Goal: Transaction & Acquisition: Purchase product/service

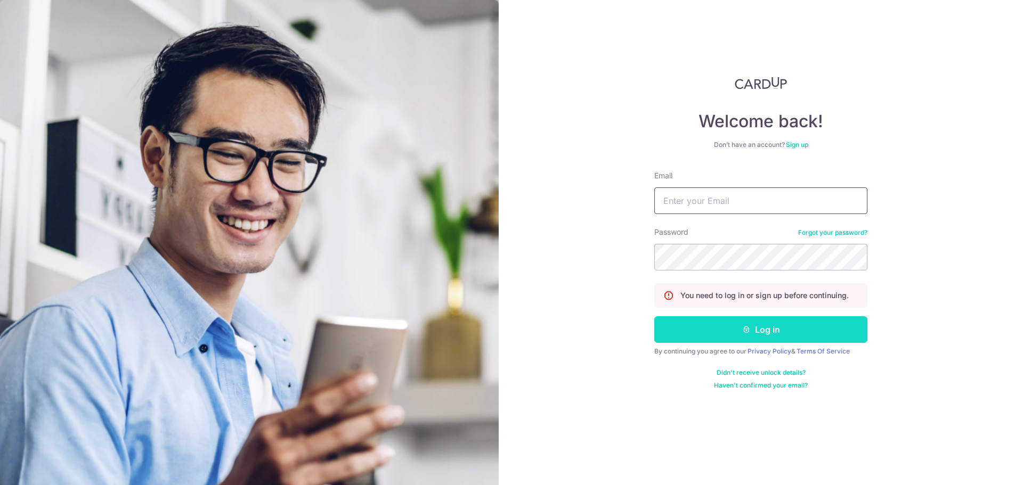
type input "wanjun63@hotmail.com"
click at [764, 327] on button "Log in" at bounding box center [760, 330] width 213 height 27
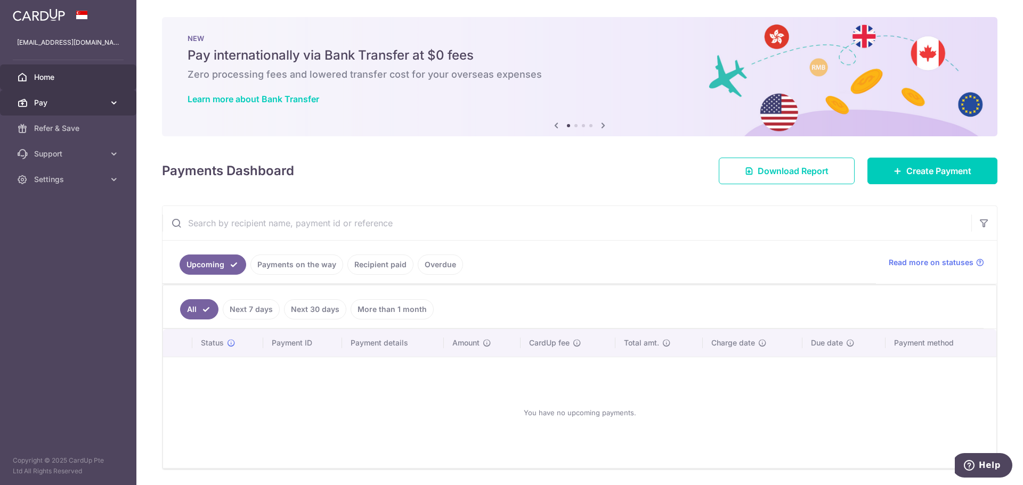
click at [113, 99] on icon at bounding box center [114, 103] width 11 height 11
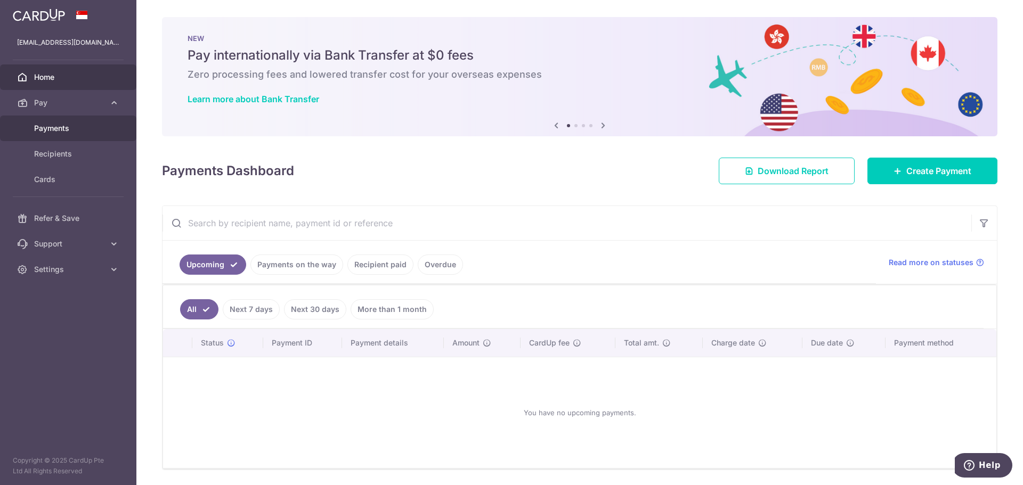
click at [66, 126] on span "Payments" at bounding box center [69, 128] width 70 height 11
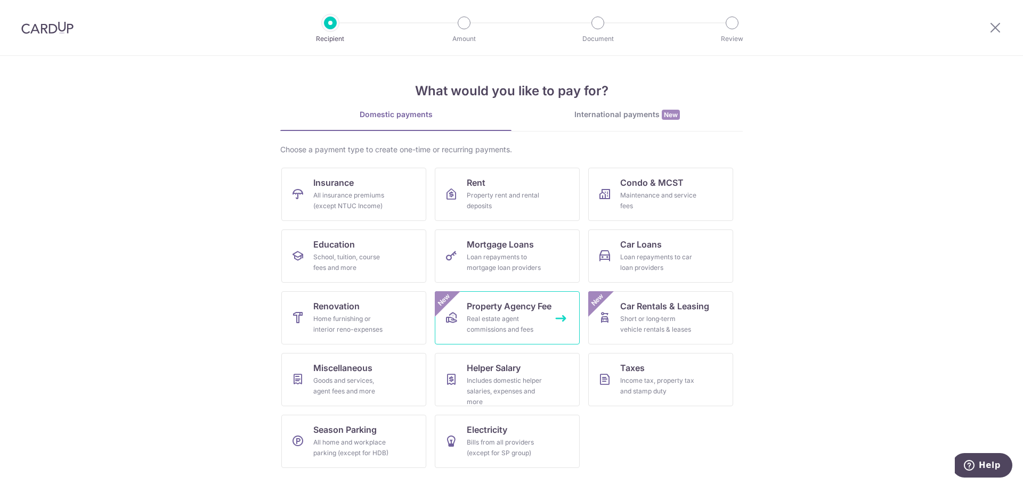
click at [496, 314] on div "Real estate agent commissions and fees" at bounding box center [505, 324] width 77 height 21
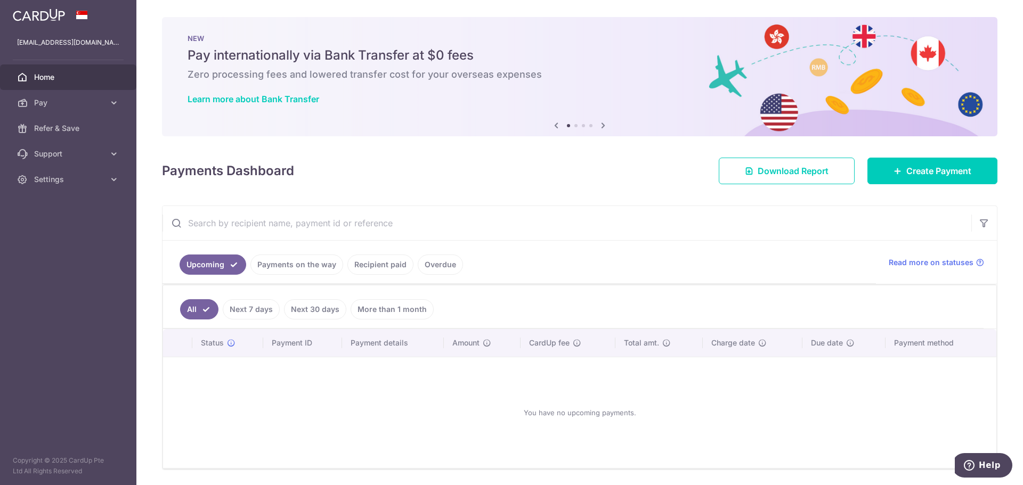
click at [601, 124] on icon at bounding box center [603, 125] width 13 height 13
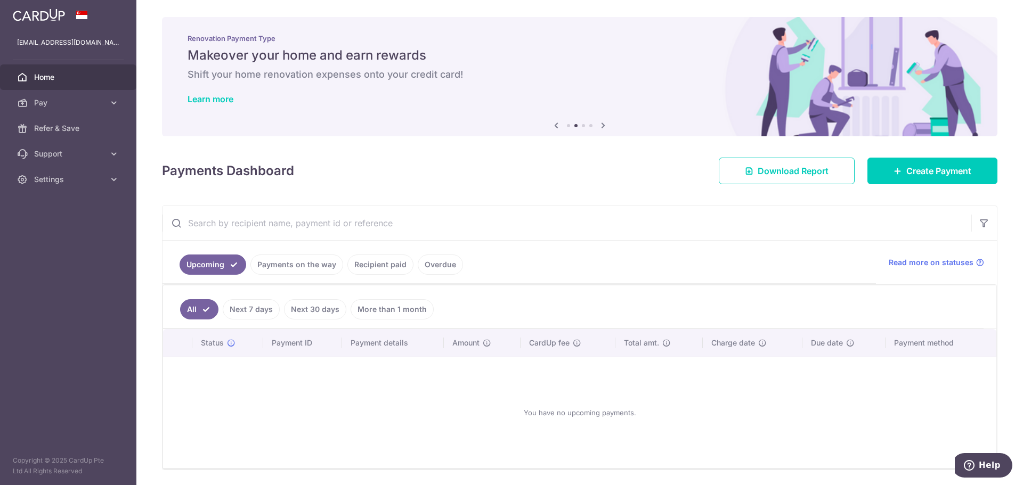
click at [601, 123] on icon at bounding box center [603, 125] width 13 height 13
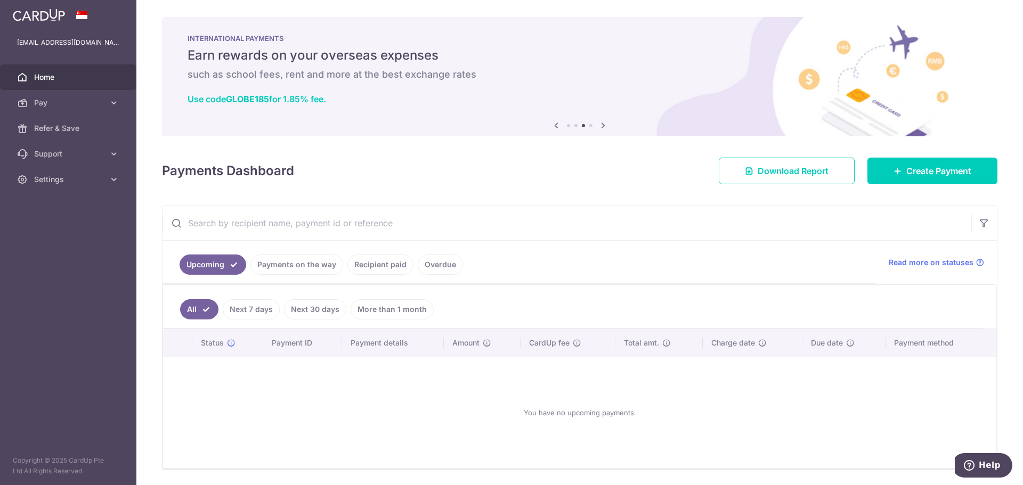
click at [597, 123] on icon at bounding box center [603, 125] width 13 height 13
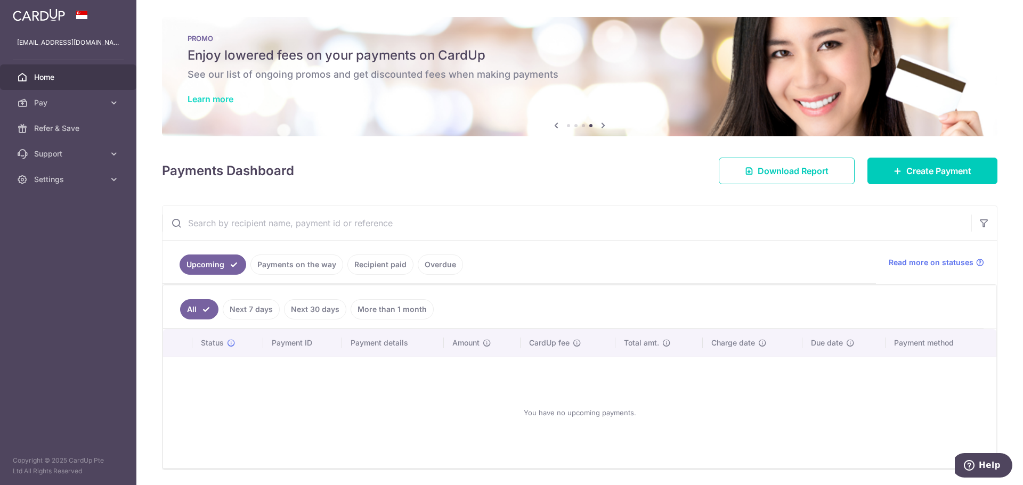
click at [208, 99] on link "Learn more" at bounding box center [211, 99] width 46 height 11
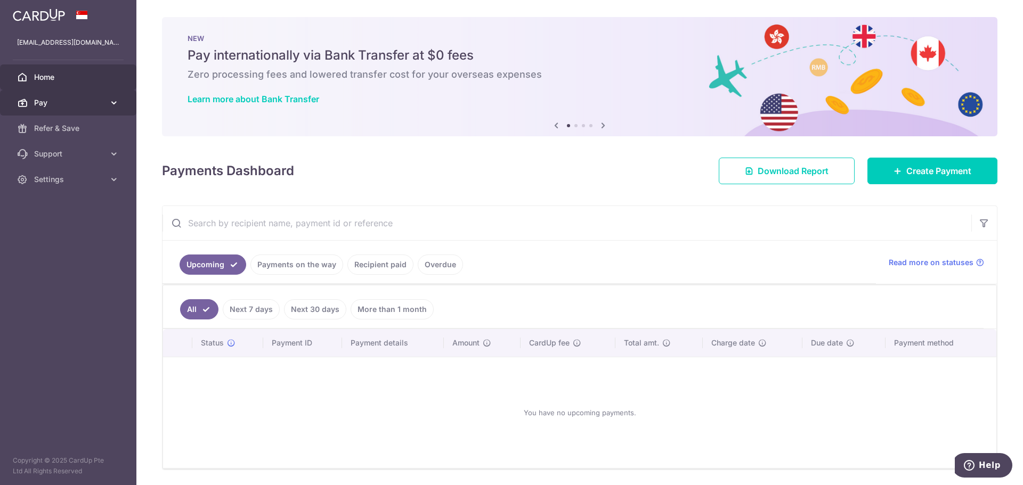
click at [52, 104] on span "Pay" at bounding box center [69, 103] width 70 height 11
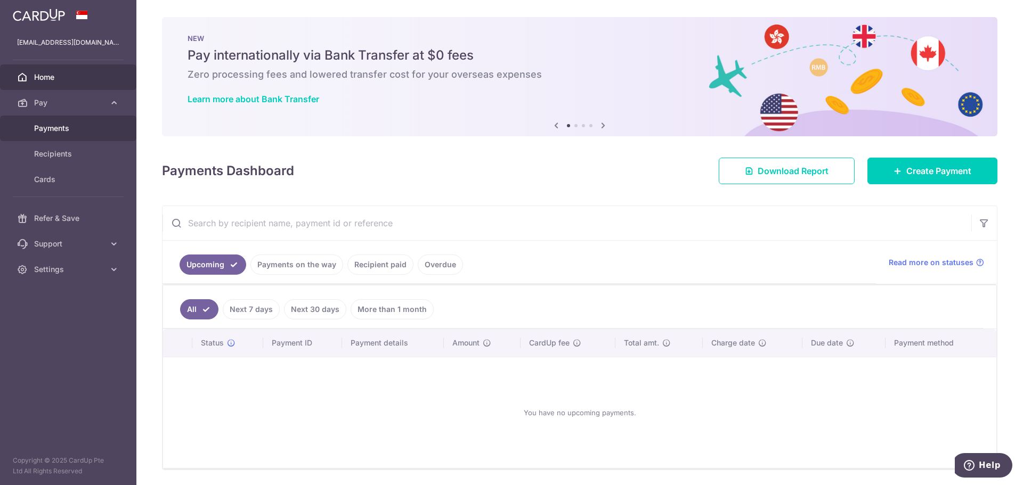
click at [56, 127] on span "Payments" at bounding box center [69, 128] width 70 height 11
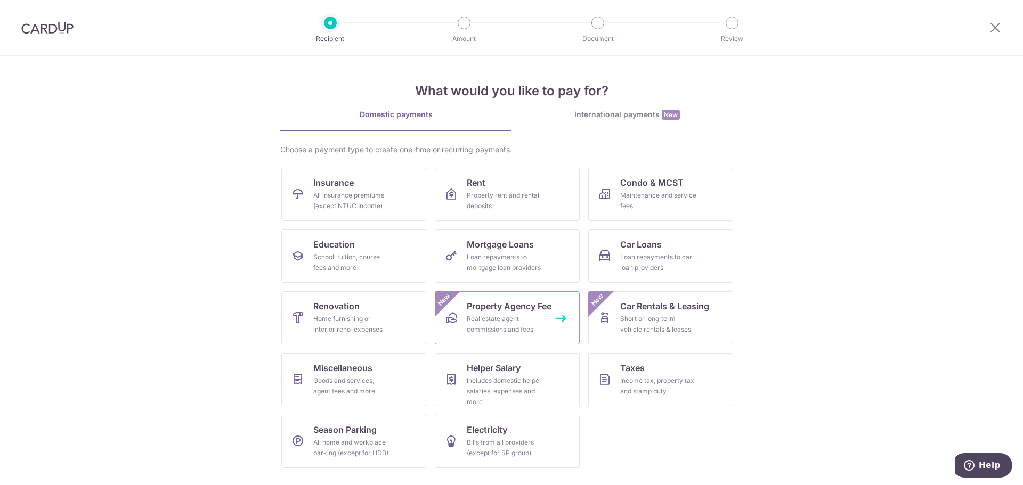
click at [491, 314] on div "Real estate agent commissions and fees" at bounding box center [505, 324] width 77 height 21
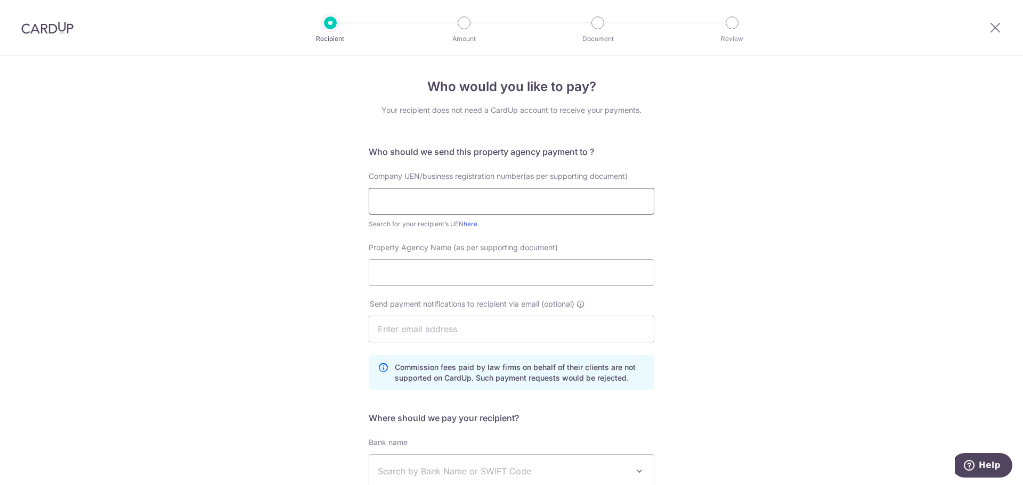
click at [390, 199] on input "text" at bounding box center [512, 201] width 286 height 27
click at [385, 203] on input "text" at bounding box center [512, 201] width 286 height 27
type input "200210087C"
click at [405, 272] on input "Property Agency Name (as per supporting document)" at bounding box center [512, 272] width 286 height 27
type input "Huttons Asia Pte Ltd"
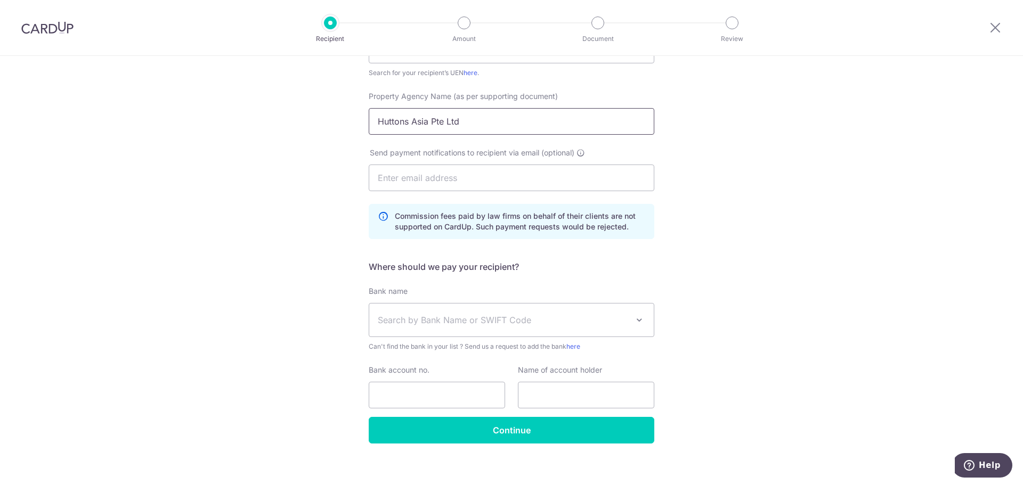
scroll to position [160, 0]
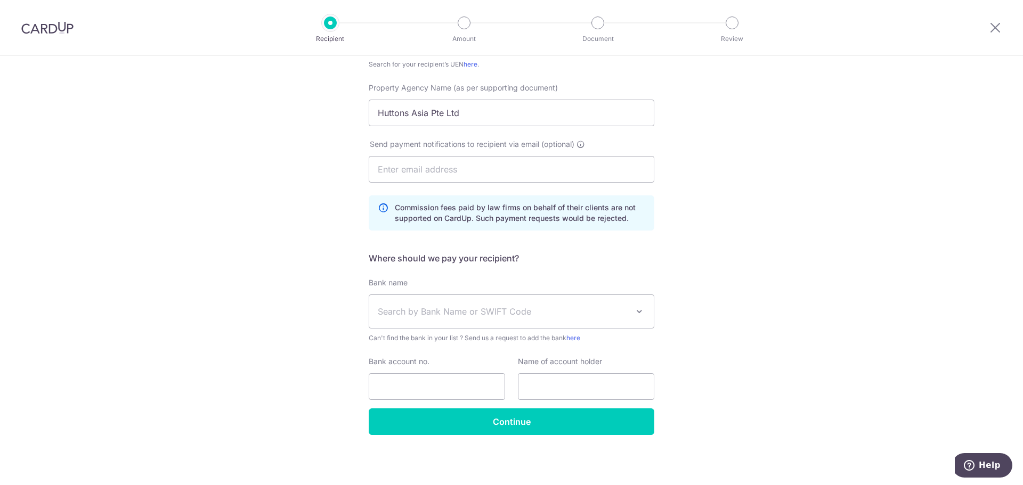
click at [411, 308] on span "Search by Bank Name or SWIFT Code" at bounding box center [503, 311] width 250 height 13
type input "i"
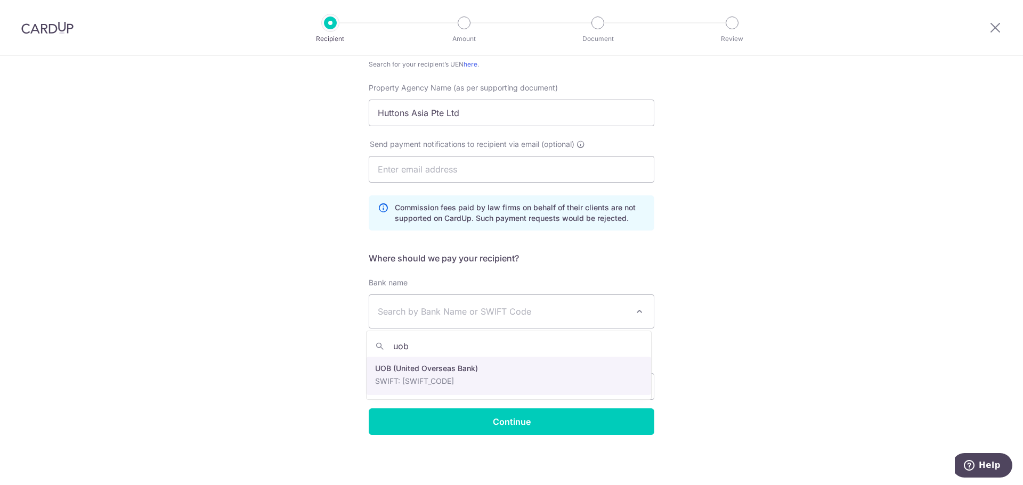
type input "uob"
select select "18"
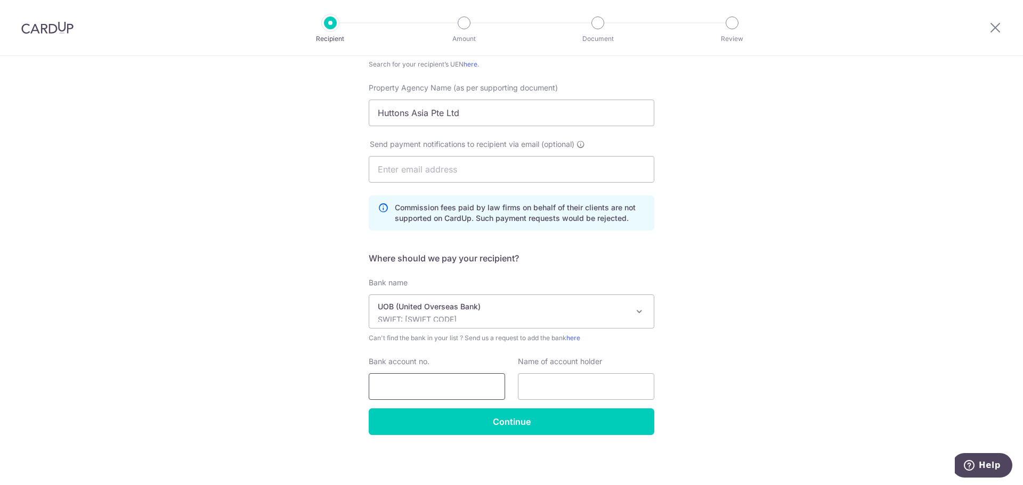
click at [423, 383] on input "Bank account no." at bounding box center [437, 387] width 136 height 27
type input "2123075775"
click at [543, 380] on input "text" at bounding box center [586, 387] width 136 height 27
type input "HUTTONS ASIA PTE LTD"
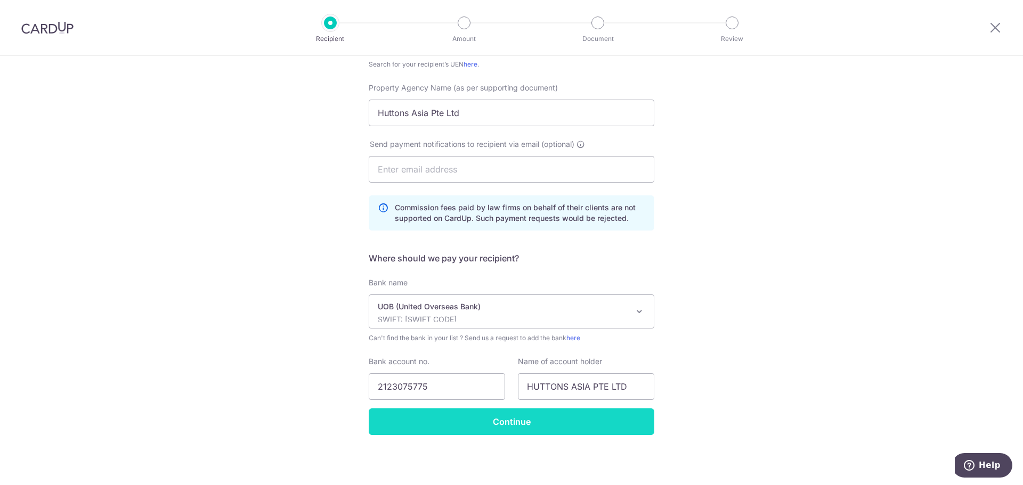
click at [508, 419] on input "Continue" at bounding box center [512, 422] width 286 height 27
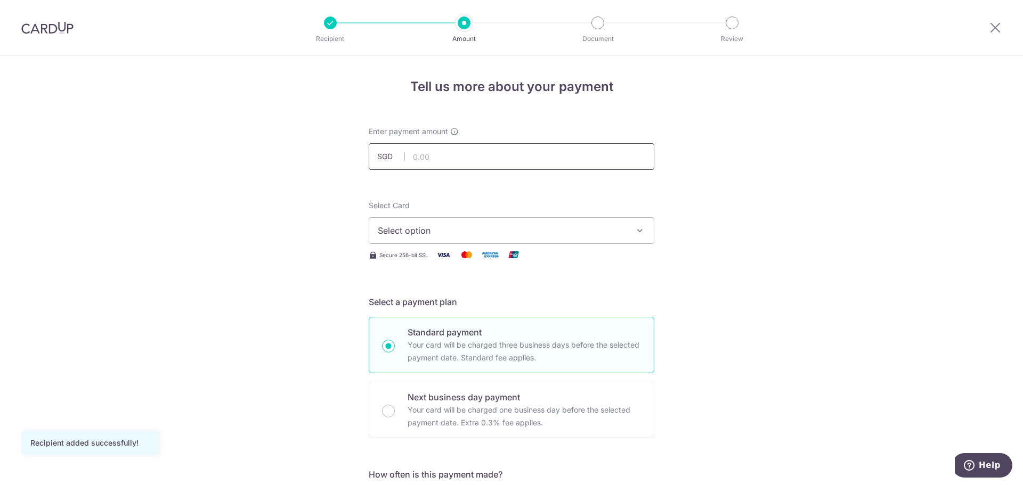
drag, startPoint x: 432, startPoint y: 158, endPoint x: 440, endPoint y: 157, distance: 8.0
click at [437, 157] on input "text" at bounding box center [512, 156] width 286 height 27
type input "1,607.75"
click at [431, 229] on span "Select option" at bounding box center [502, 230] width 248 height 13
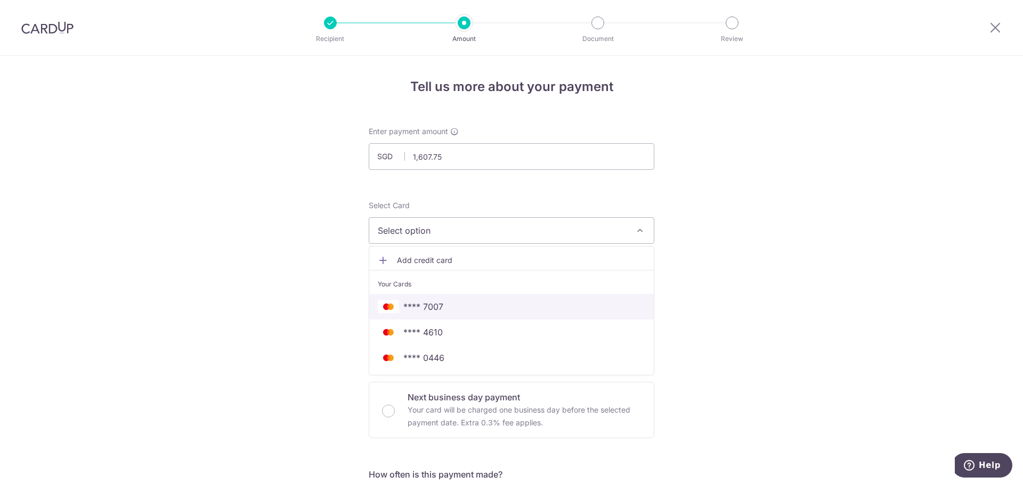
click at [441, 310] on span "**** 7007" at bounding box center [511, 307] width 267 height 13
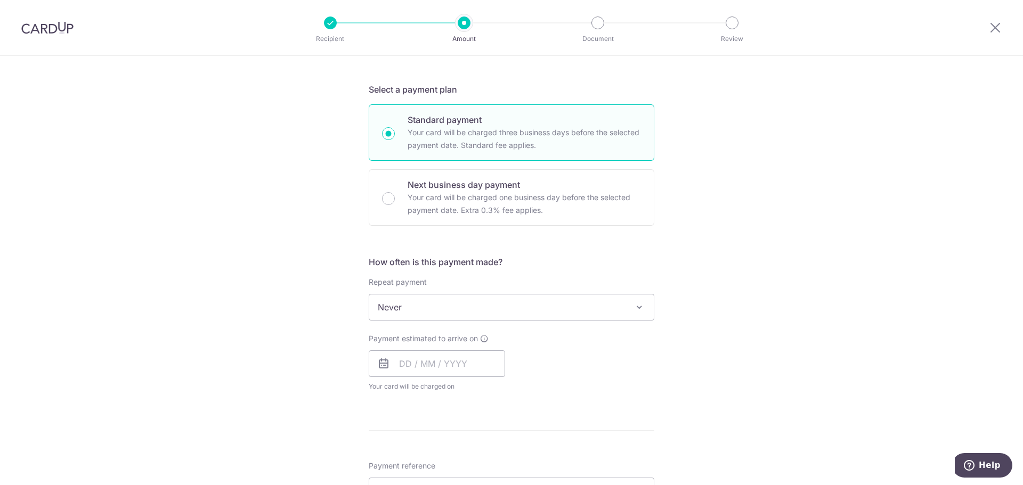
scroll to position [213, 0]
click at [442, 367] on input "text" at bounding box center [437, 363] width 136 height 27
click at [484, 363] on input "text" at bounding box center [437, 363] width 136 height 27
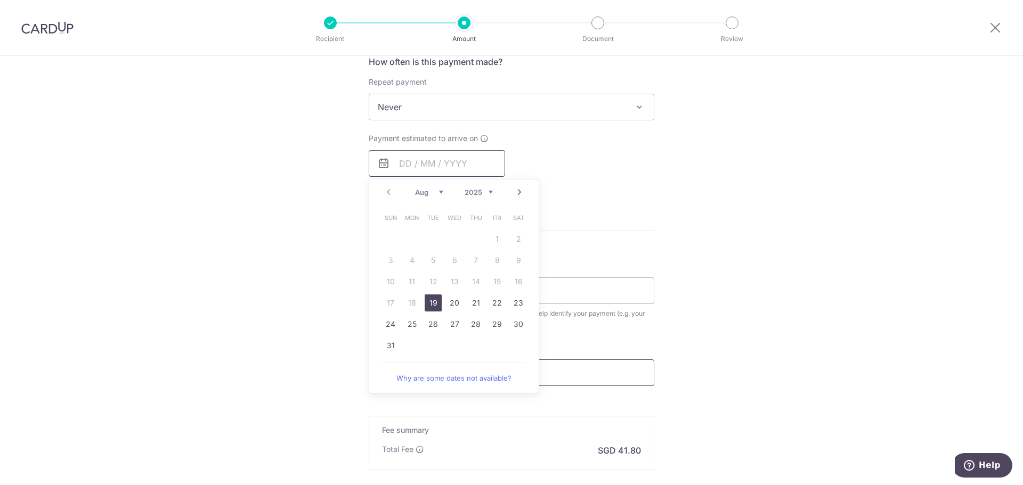
scroll to position [426, 0]
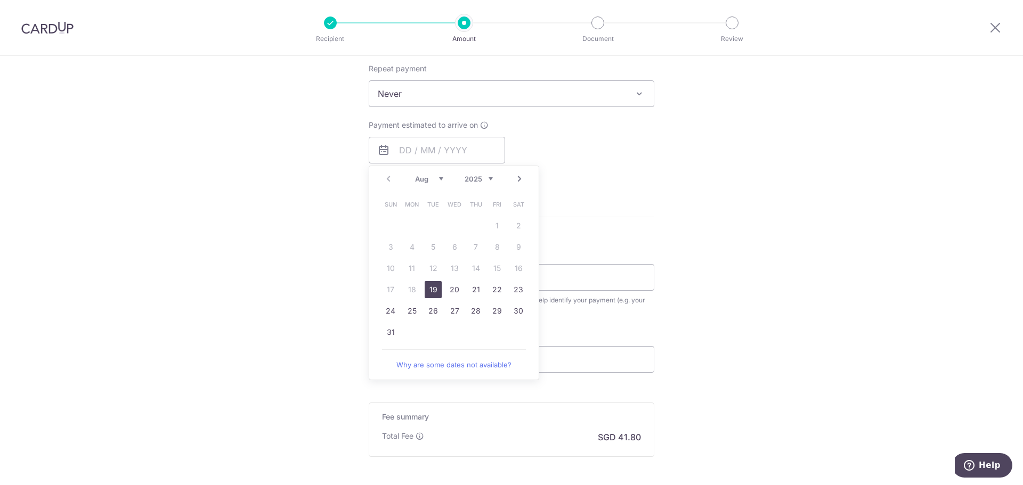
click at [434, 290] on link "19" at bounding box center [433, 289] width 17 height 17
type input "[DATE]"
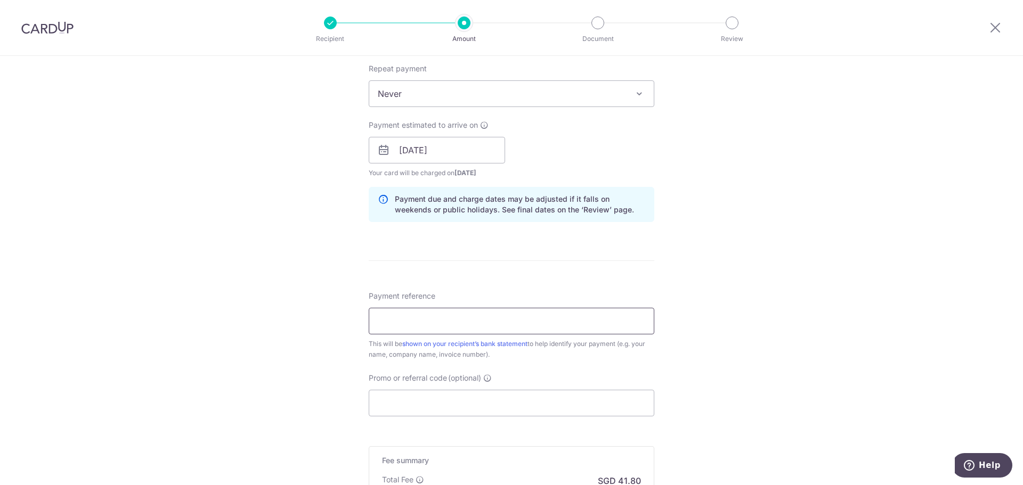
click at [399, 319] on input "Payment reference" at bounding box center [512, 321] width 286 height 27
drag, startPoint x: 427, startPoint y: 320, endPoint x: 454, endPoint y: 319, distance: 27.2
click at [454, 319] on input "HAAR20250201306R" at bounding box center [512, 321] width 286 height 27
type input "HAAR20250702531R"
click at [400, 401] on input "Promo or referral code (optional)" at bounding box center [512, 403] width 286 height 27
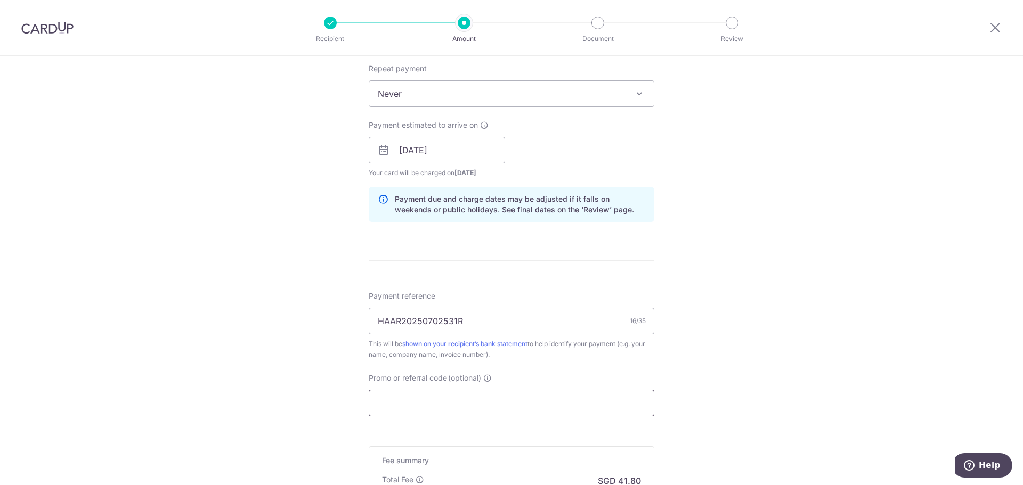
click at [387, 406] on input "Promo or referral code (optional)" at bounding box center [512, 403] width 286 height 27
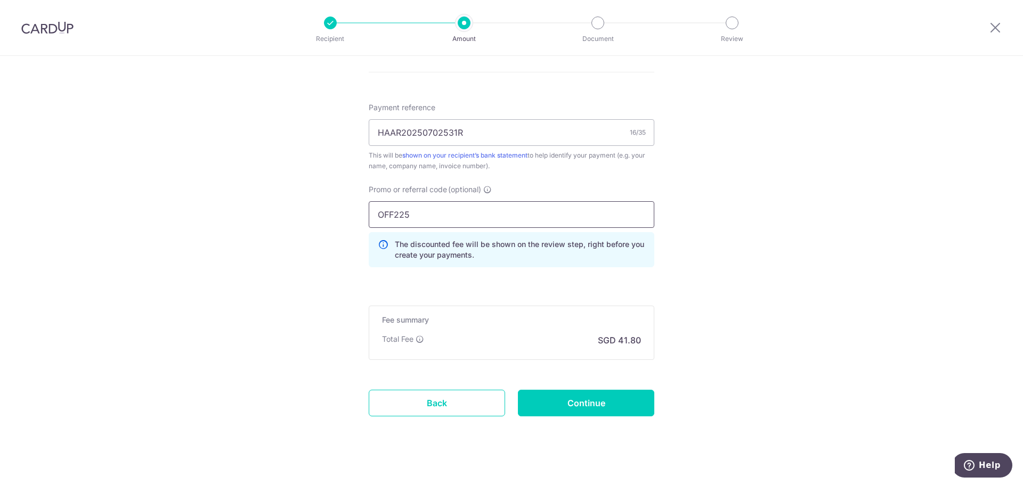
scroll to position [626, 0]
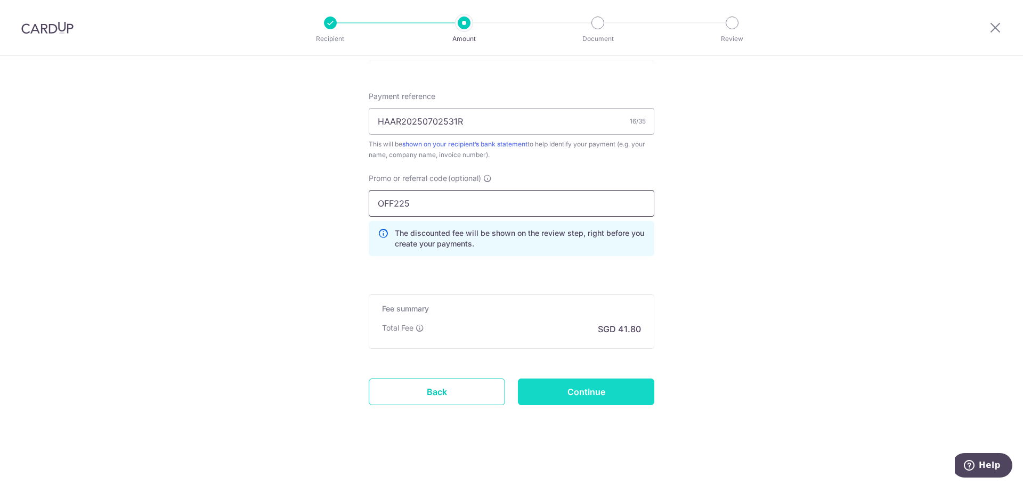
type input "OFF225"
click at [584, 390] on input "Continue" at bounding box center [586, 392] width 136 height 27
type input "Create Schedule"
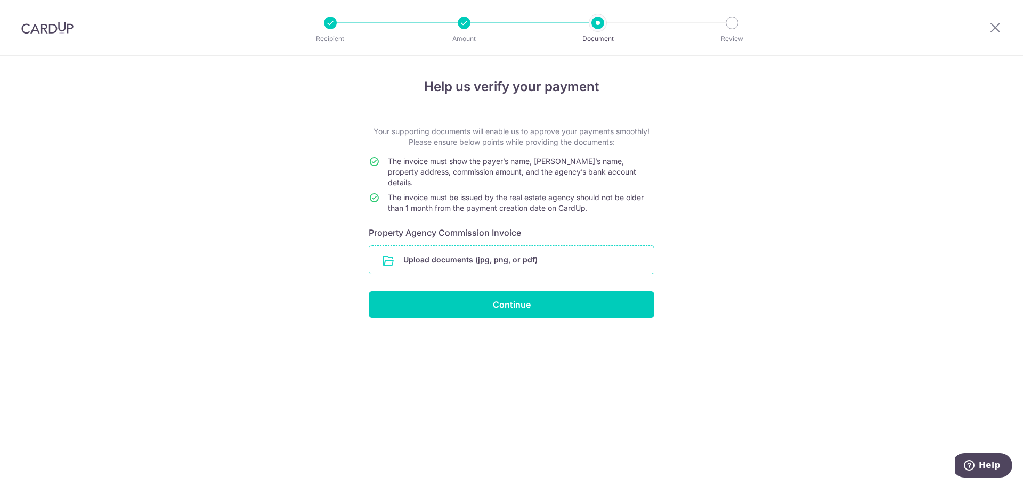
click at [420, 246] on input "file" at bounding box center [511, 260] width 285 height 28
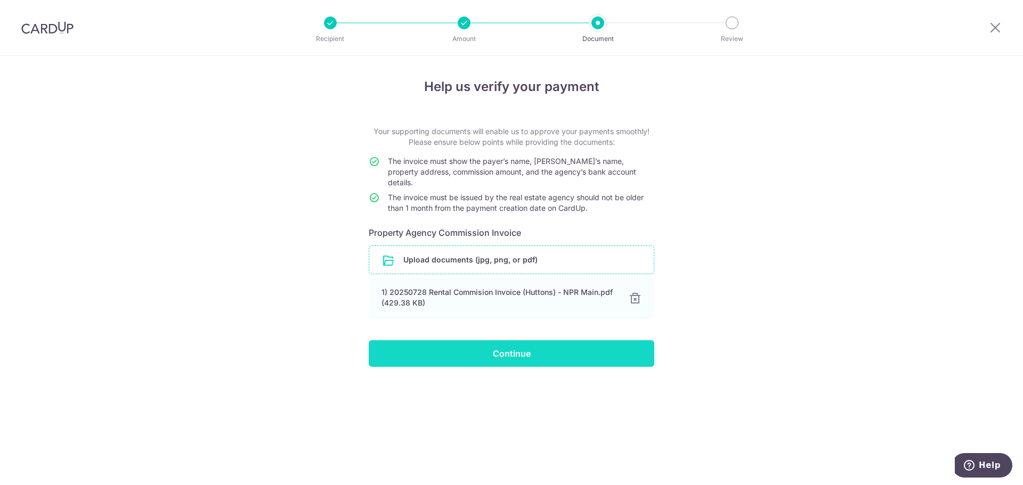
click at [503, 340] on input "Continue" at bounding box center [512, 353] width 286 height 27
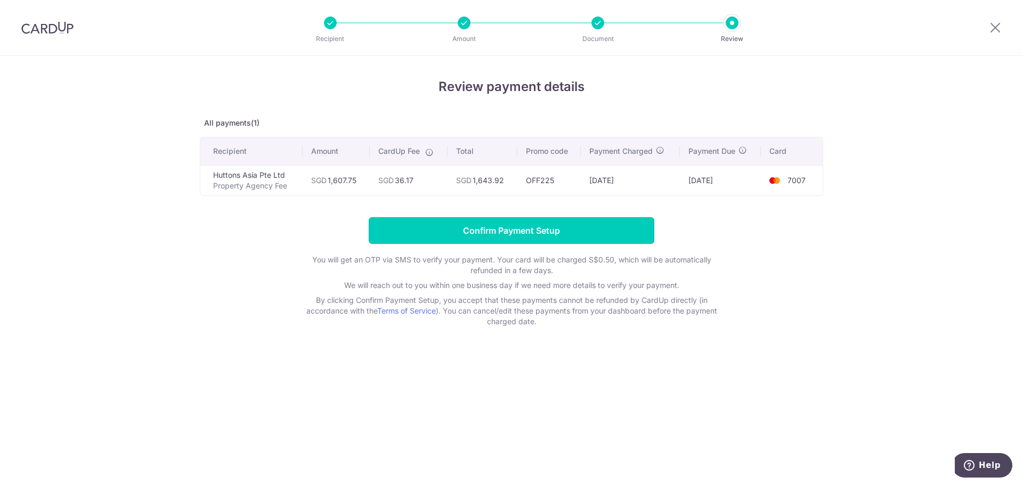
click at [497, 231] on input "Confirm Payment Setup" at bounding box center [512, 230] width 286 height 27
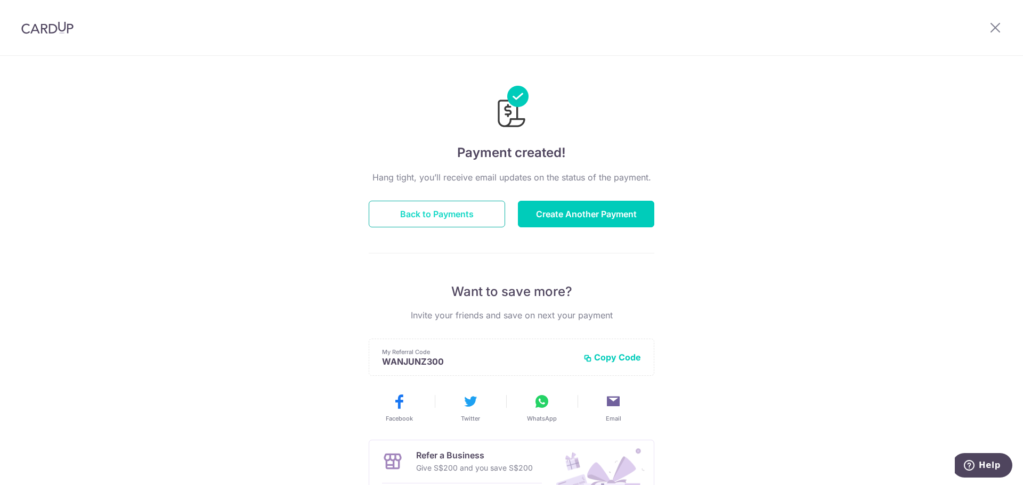
click at [416, 215] on button "Back to Payments" at bounding box center [437, 214] width 136 height 27
